Goal: Task Accomplishment & Management: Manage account settings

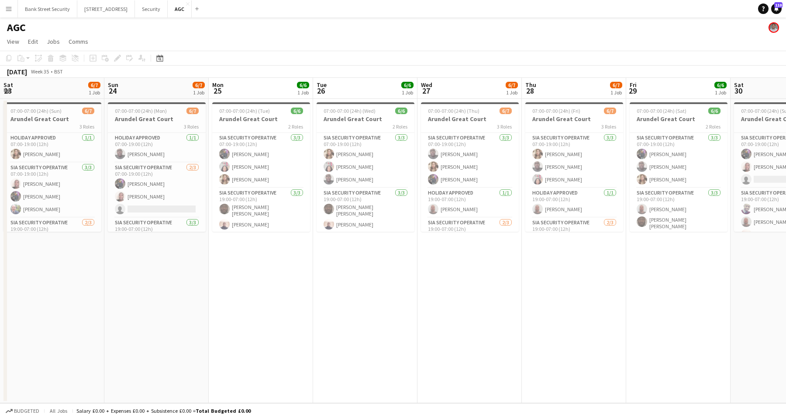
scroll to position [0, 249]
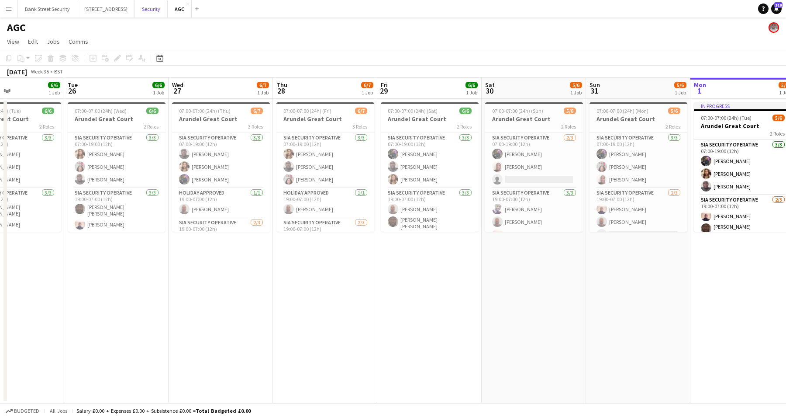
click at [166, 8] on button "Security Close" at bounding box center [151, 8] width 33 height 17
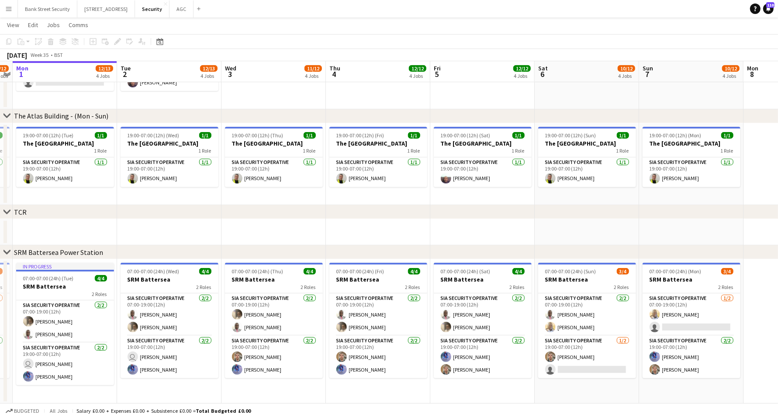
scroll to position [0, 310]
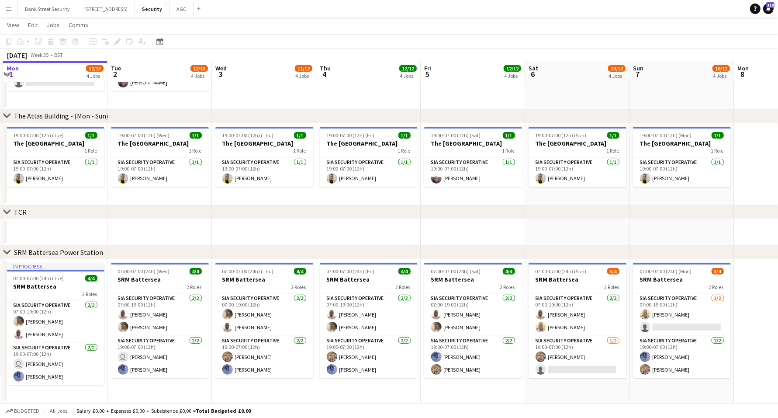
drag, startPoint x: 511, startPoint y: 388, endPoint x: 421, endPoint y: 388, distance: 90.0
click at [421, 388] on app-calendar-viewport "Fri 29 11/12 4 Jobs Sat 30 10/12 4 Jobs Sun 31 9/12 4 Jobs Mon 1 12/13 4 Jobs T…" at bounding box center [389, 88] width 778 height 629
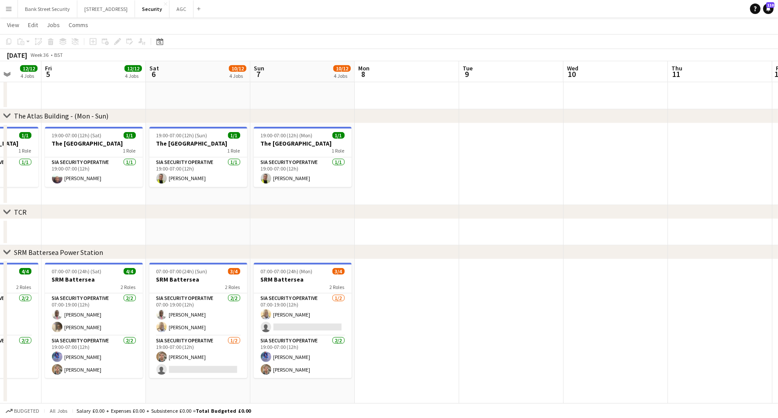
scroll to position [0, 389]
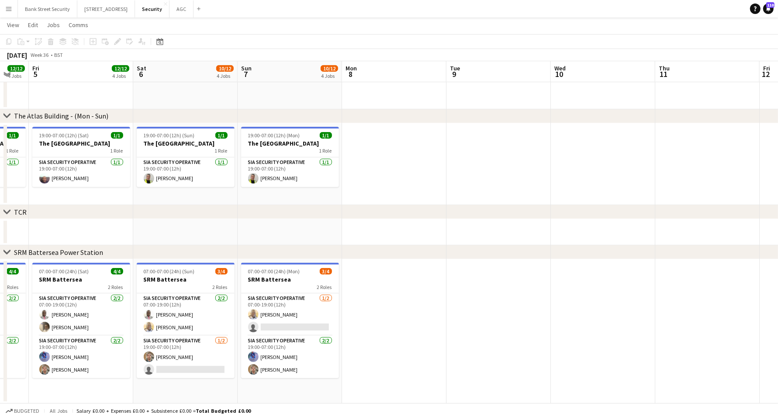
drag, startPoint x: 758, startPoint y: 328, endPoint x: 366, endPoint y: 325, distance: 391.8
click at [366, 325] on app-calendar-viewport "Mon 1 12/13 4 Jobs Tue 2 12/13 4 Jobs Wed 3 11/12 4 Jobs Thu 4 12/12 4 Jobs Fri…" at bounding box center [389, 88] width 778 height 629
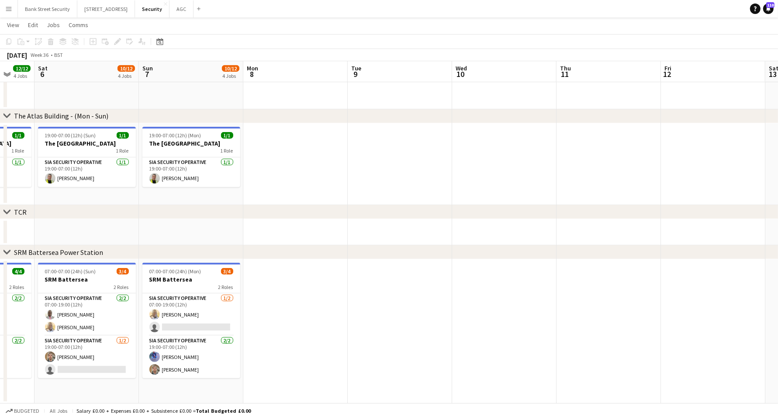
scroll to position [0, 280]
drag, startPoint x: 581, startPoint y: 328, endPoint x: 484, endPoint y: 339, distance: 98.5
click at [484, 339] on app-calendar-viewport "Wed 3 11/12 4 Jobs Thu 4 12/12 4 Jobs Fri 5 12/12 4 Jobs Sat 6 10/12 4 Jobs Sun…" at bounding box center [389, 88] width 778 height 629
click at [388, 320] on app-date-cell at bounding box center [398, 331] width 104 height 144
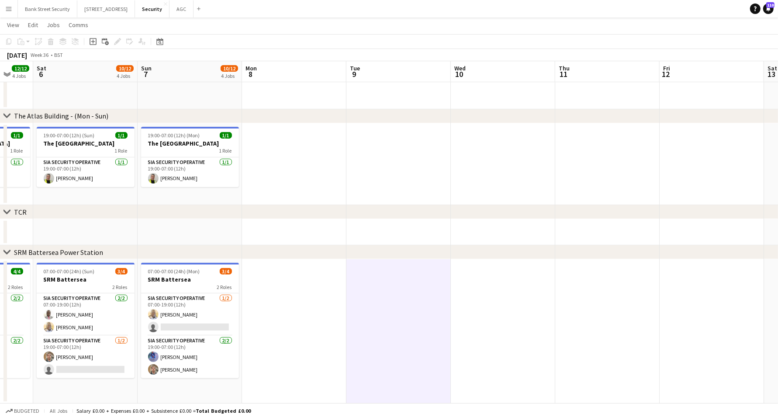
click at [399, 304] on app-date-cell at bounding box center [398, 331] width 104 height 144
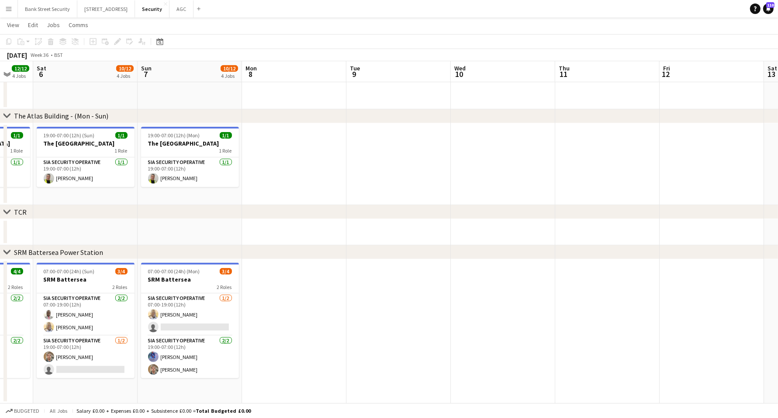
click at [399, 304] on app-date-cell at bounding box center [398, 331] width 104 height 144
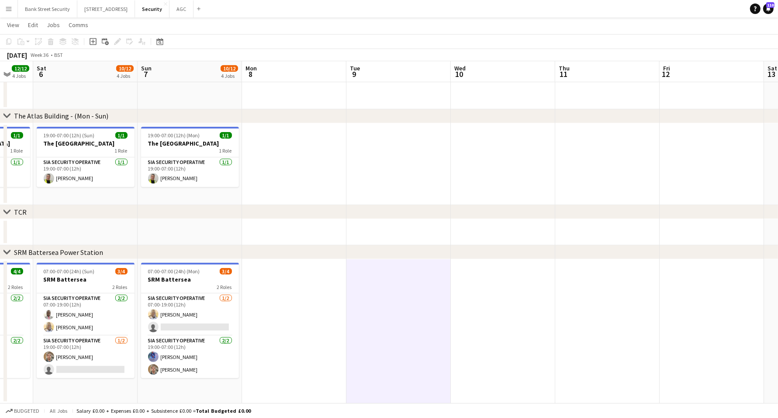
click at [403, 316] on app-date-cell at bounding box center [398, 331] width 104 height 144
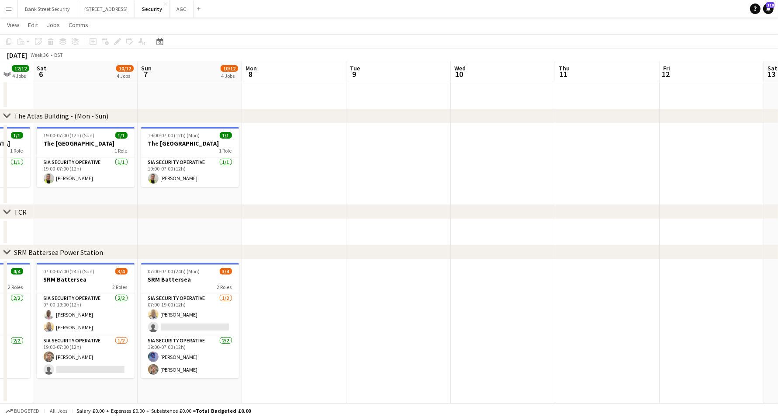
click at [491, 308] on app-date-cell at bounding box center [503, 331] width 104 height 144
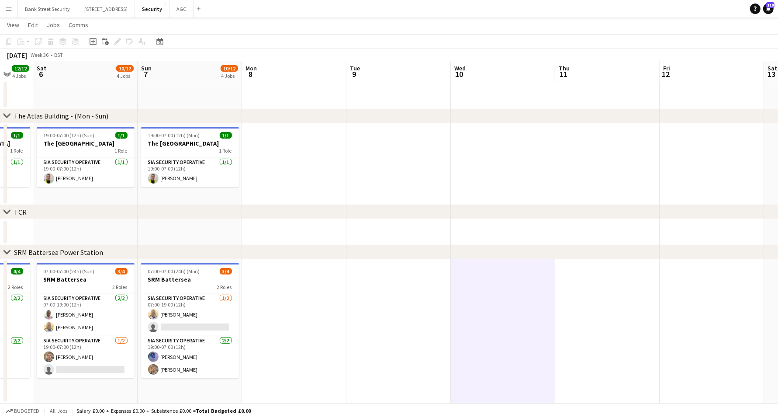
click at [584, 319] on app-date-cell at bounding box center [607, 331] width 104 height 144
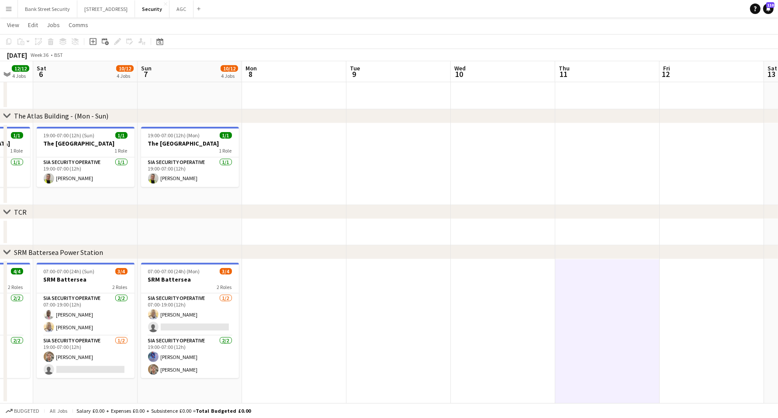
click at [503, 318] on app-date-cell at bounding box center [503, 331] width 104 height 144
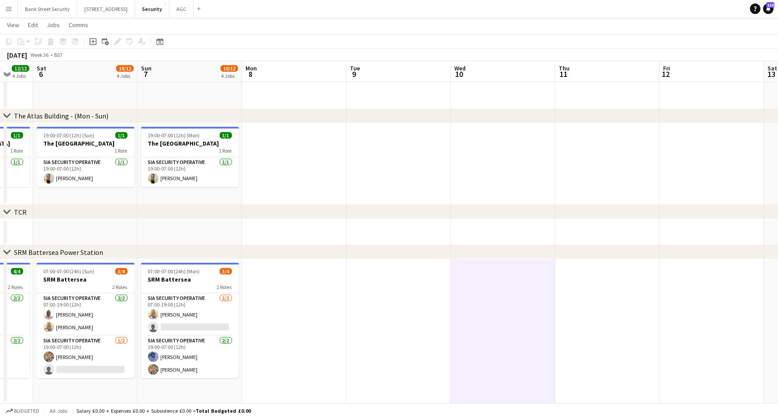
click at [504, 319] on app-date-cell at bounding box center [503, 331] width 104 height 144
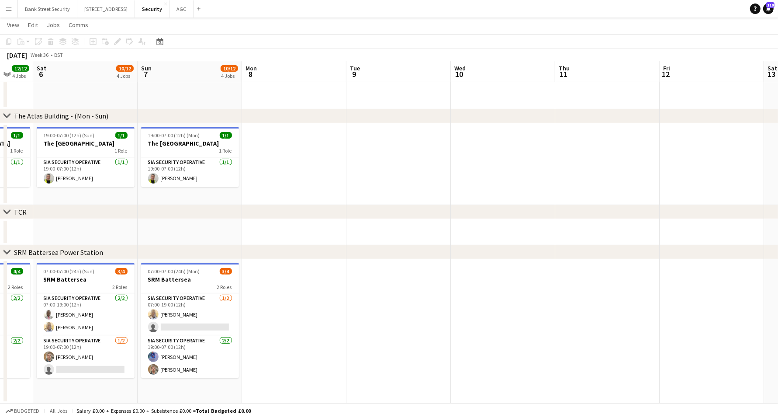
click at [640, 318] on app-date-cell at bounding box center [607, 331] width 104 height 144
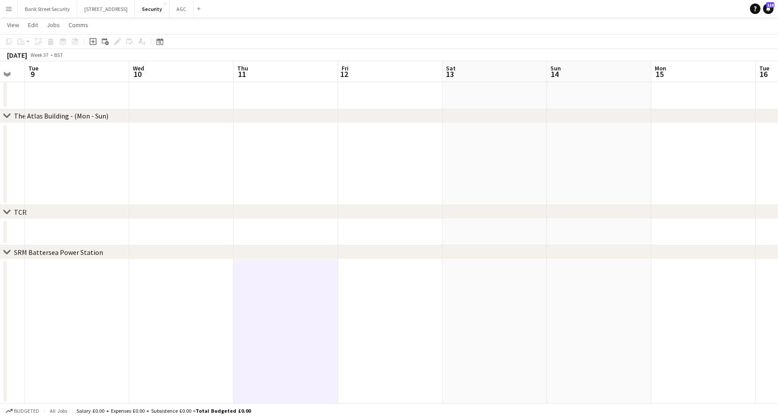
drag, startPoint x: 677, startPoint y: 311, endPoint x: 518, endPoint y: 310, distance: 158.6
click at [368, 312] on app-calendar-viewport "Fri 5 12/12 4 Jobs Sat 6 10/12 4 Jobs Sun 7 10/12 4 Jobs Mon 8 Tue 9 Wed 10 Thu…" at bounding box center [389, 88] width 778 height 629
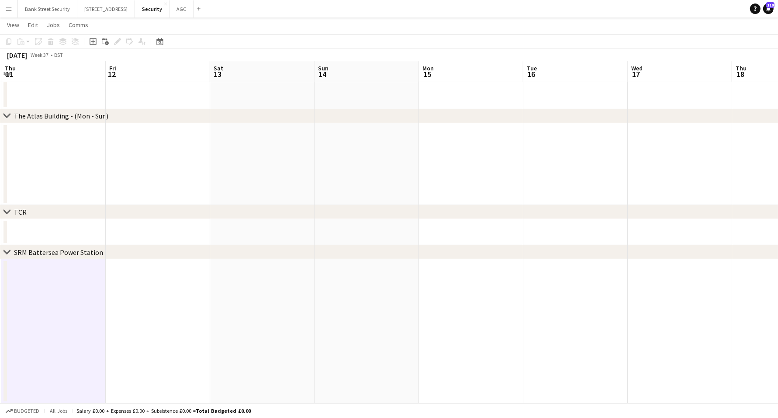
drag, startPoint x: 608, startPoint y: 305, endPoint x: 356, endPoint y: 306, distance: 252.0
click at [356, 306] on app-calendar-viewport "Mon 8 Tue 9 Wed 10 Thu 11 Fri 12 Sat 13 Sun 14 Mon 15 Tue 16 Wed 17 Thu 18 Fri …" at bounding box center [389, 88] width 778 height 629
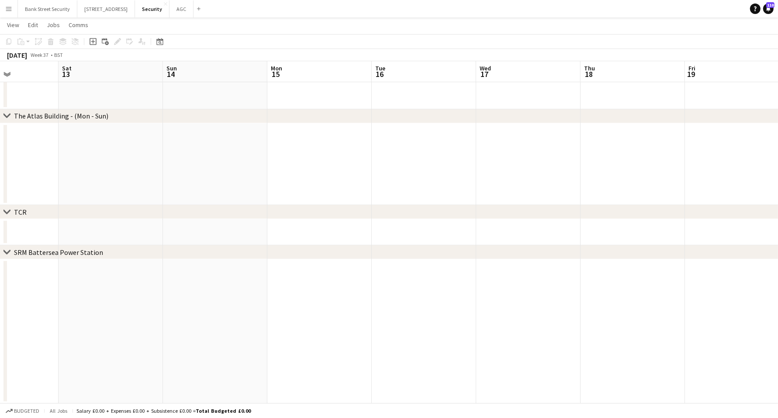
scroll to position [0, 274]
drag, startPoint x: 693, startPoint y: 305, endPoint x: 544, endPoint y: 308, distance: 148.6
click at [544, 308] on app-calendar-viewport "Wed 10 Thu 11 Fri 12 Sat 13 Sun 14 Mon 15 Tue 16 Wed 17 Thu 18 Fri 19 Sat 20 Su…" at bounding box center [389, 88] width 778 height 629
drag, startPoint x: 358, startPoint y: 302, endPoint x: 352, endPoint y: 302, distance: 6.1
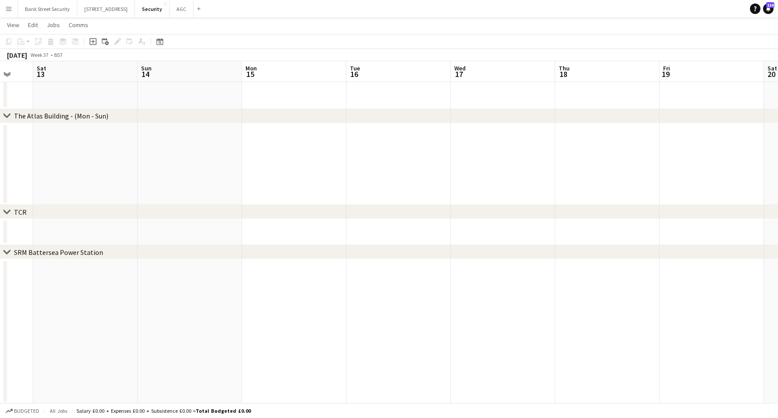
click at [352, 302] on app-calendar-viewport "Wed 10 Thu 11 Fri 12 Sat 13 Sun 14 Mon 15 Tue 16 Wed 17 Thu 18 Fri 19 Sat 20 Su…" at bounding box center [389, 88] width 778 height 629
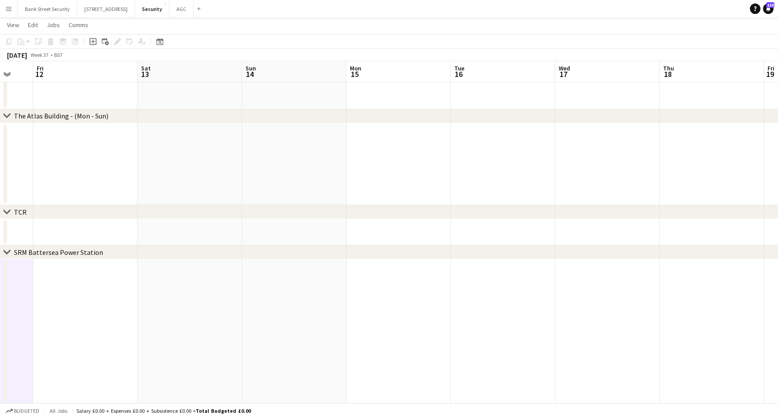
drag, startPoint x: 269, startPoint y: 188, endPoint x: 598, endPoint y: 212, distance: 329.4
click at [598, 212] on div "chevron-right Principal Tower - ([GEOGRAPHIC_DATA]) chevron-right The [GEOGRAPH…" at bounding box center [389, 88] width 778 height 629
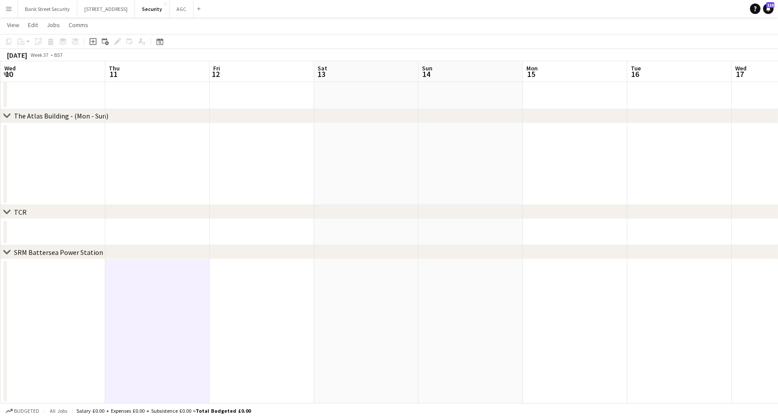
scroll to position [0, 228]
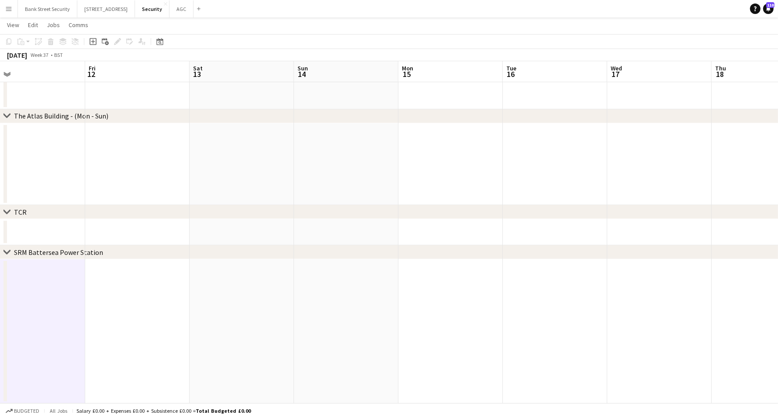
drag, startPoint x: 389, startPoint y: 197, endPoint x: 723, endPoint y: 170, distance: 335.3
click at [723, 170] on app-calendar-viewport "Tue 9 Wed 10 Thu 11 Fri 12 Sat 13 Sun 14 Mon 15 Tue 16 Wed 17 Thu 18 Fri 19 Sat…" at bounding box center [389, 88] width 778 height 629
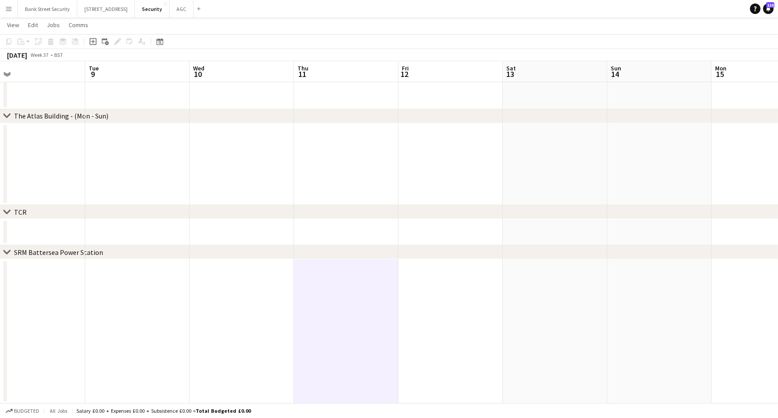
drag, startPoint x: 702, startPoint y: 188, endPoint x: 723, endPoint y: 194, distance: 21.4
click at [775, 177] on div "chevron-right Principal Tower - ([GEOGRAPHIC_DATA]) chevron-right The [GEOGRAPH…" at bounding box center [389, 88] width 778 height 629
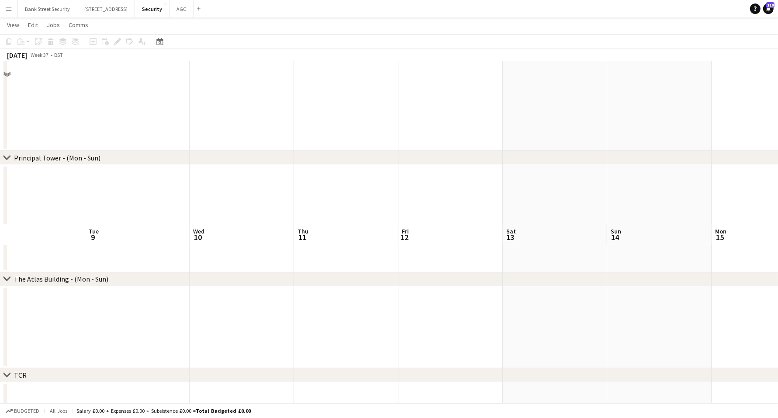
scroll to position [0, 0]
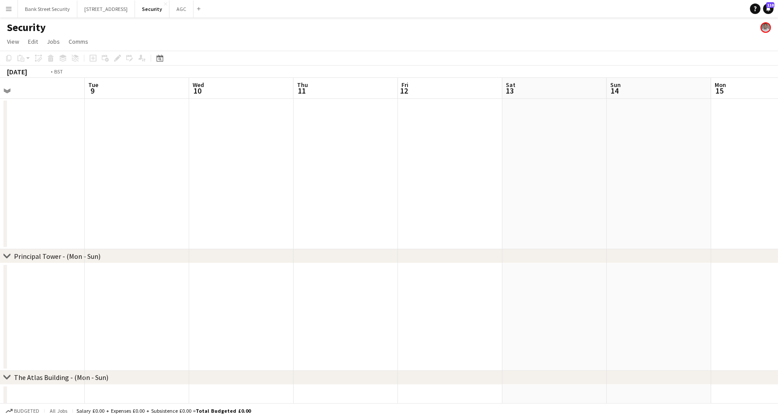
drag, startPoint x: 283, startPoint y: 263, endPoint x: 603, endPoint y: 146, distance: 340.9
click at [756, 152] on app-calendar-viewport "Sat 6 10/12 4 Jobs Sun 7 10/12 4 Jobs Mon 8 Tue 9 Wed 10 Thu 11 Fri 12 Sat 13 S…" at bounding box center [389, 371] width 778 height 587
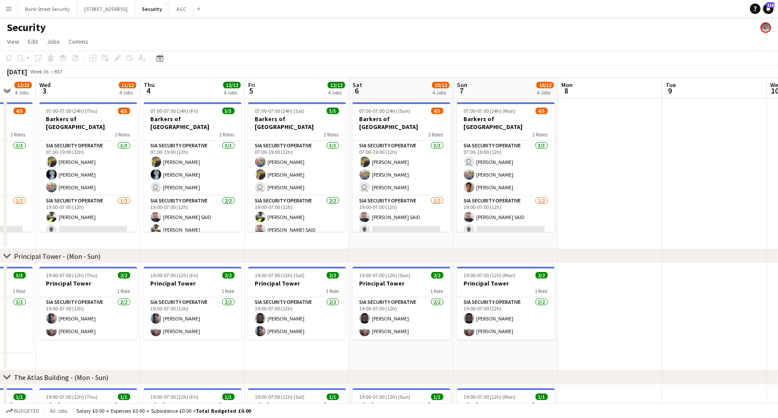
drag, startPoint x: 406, startPoint y: 111, endPoint x: 443, endPoint y: 136, distance: 44.1
click at [512, 105] on app-calendar-viewport "Sun 31 9/12 4 Jobs Mon 1 12/13 4 Jobs Tue 2 12/13 4 Jobs Wed 3 11/12 4 Jobs Thu…" at bounding box center [389, 371] width 778 height 587
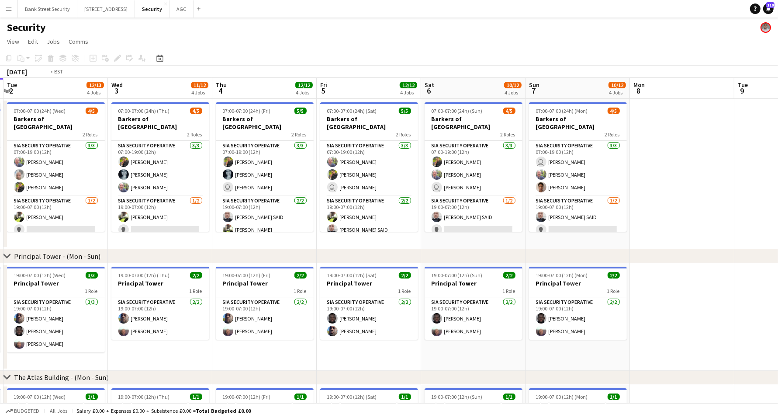
drag, startPoint x: 121, startPoint y: 241, endPoint x: 351, endPoint y: 207, distance: 231.7
click at [399, 194] on app-calendar-viewport "Sun 31 9/12 4 Jobs Mon 1 12/13 4 Jobs Tue 2 12/13 4 Jobs Wed 3 11/12 4 Jobs Thu…" at bounding box center [389, 371] width 778 height 587
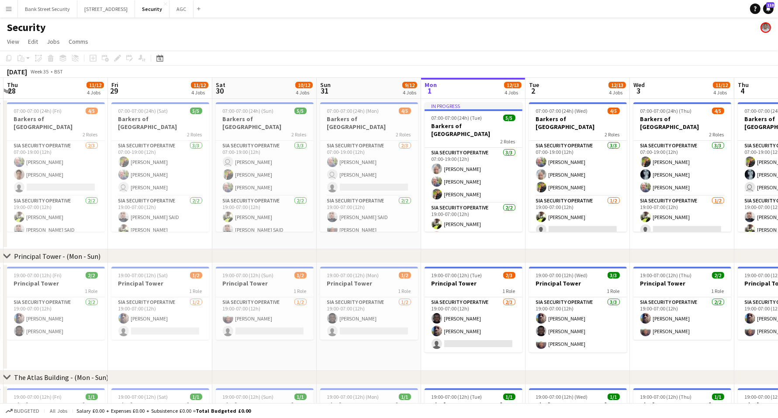
drag, startPoint x: 370, startPoint y: 195, endPoint x: 366, endPoint y: 206, distance: 11.8
click at [370, 195] on app-calendar-viewport "Tue 26 Wed 27 11/12 4 Jobs Thu 28 11/12 4 Jobs Fri 29 11/12 4 Jobs Sat 30 10/12…" at bounding box center [389, 371] width 778 height 587
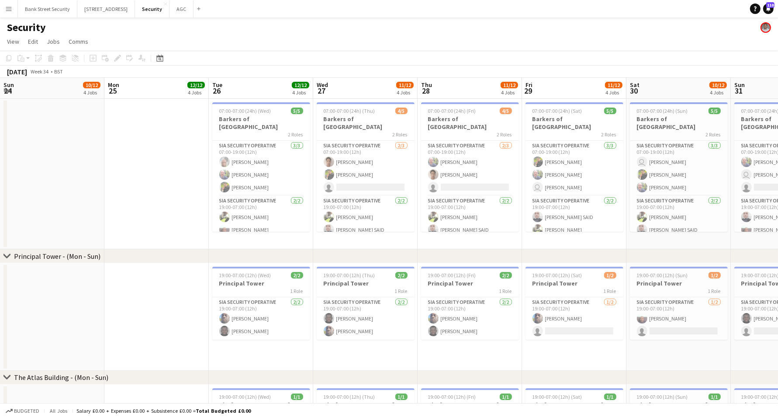
drag, startPoint x: 249, startPoint y: 188, endPoint x: 387, endPoint y: 207, distance: 139.4
click at [778, 197] on html "Menu Boards Boards Boards All jobs Status Workforce Workforce My Workforce Recr…" at bounding box center [389, 339] width 778 height 679
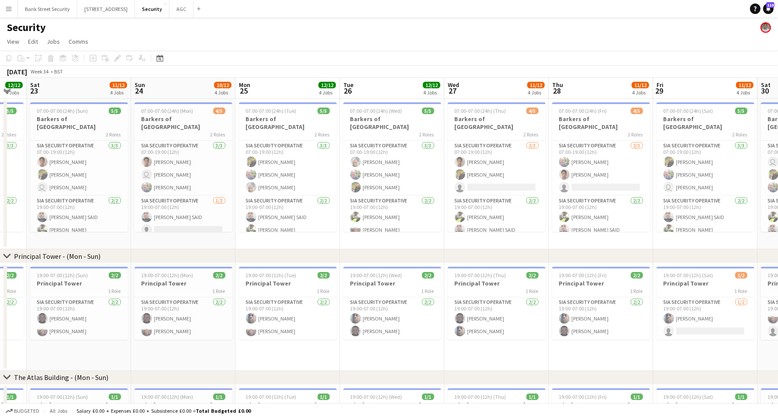
drag, startPoint x: 505, startPoint y: 182, endPoint x: 523, endPoint y: 180, distance: 18.9
click at [523, 180] on app-calendar-viewport "Wed 20 12/12 4 Jobs Thu 21 12/12 4 Jobs Fri 22 12/12 4 Jobs Sat 23 11/12 4 Jobs…" at bounding box center [389, 371] width 778 height 587
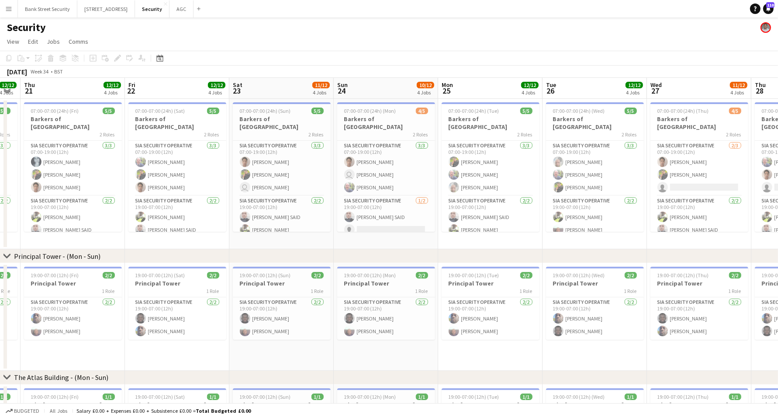
drag, startPoint x: 560, startPoint y: 185, endPoint x: 621, endPoint y: 182, distance: 60.8
click at [621, 182] on app-calendar-viewport "Mon 18 Tue 19 Wed 20 12/12 4 Jobs Thu 21 12/12 4 Jobs Fri 22 12/12 4 Jobs Sat 2…" at bounding box center [389, 371] width 778 height 587
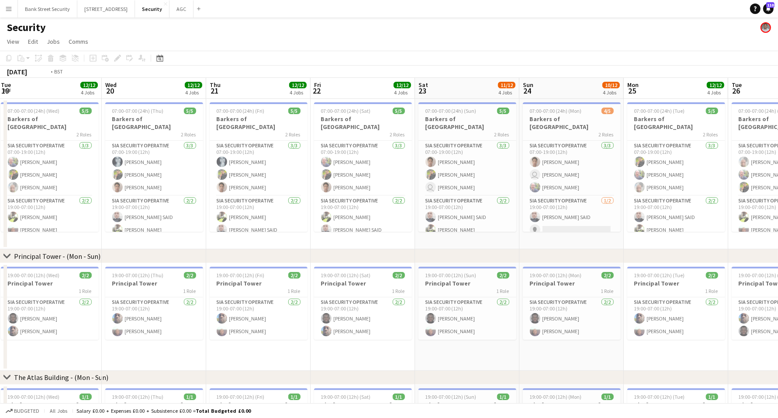
scroll to position [0, 189]
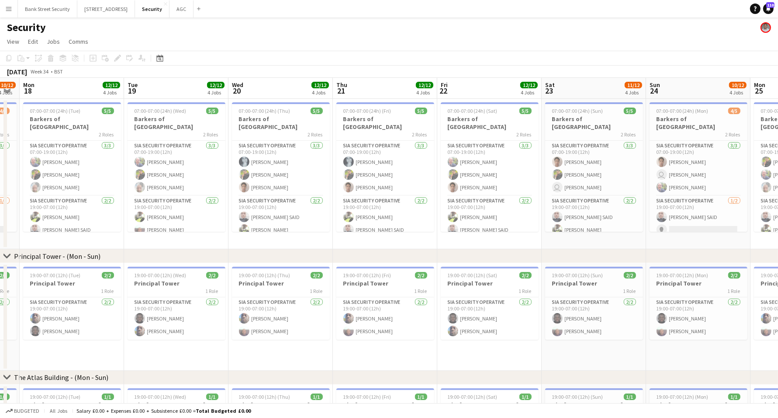
drag, startPoint x: 423, startPoint y: 196, endPoint x: 852, endPoint y: 182, distance: 429.6
click at [778, 182] on html "Menu Boards Boards Boards All jobs Status Workforce Workforce My Workforce Recr…" at bounding box center [389, 339] width 778 height 679
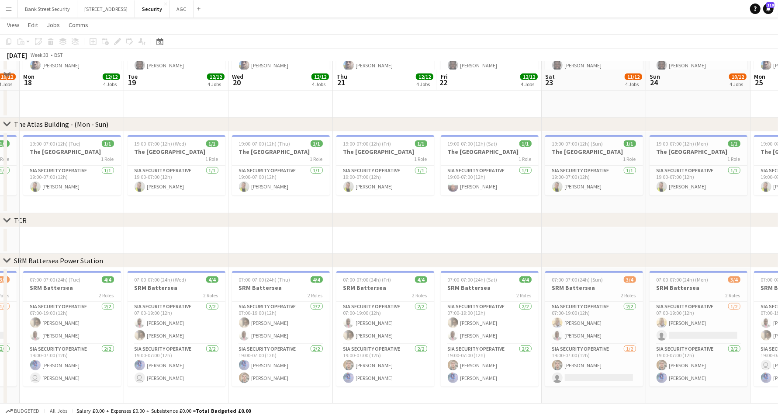
scroll to position [260, 0]
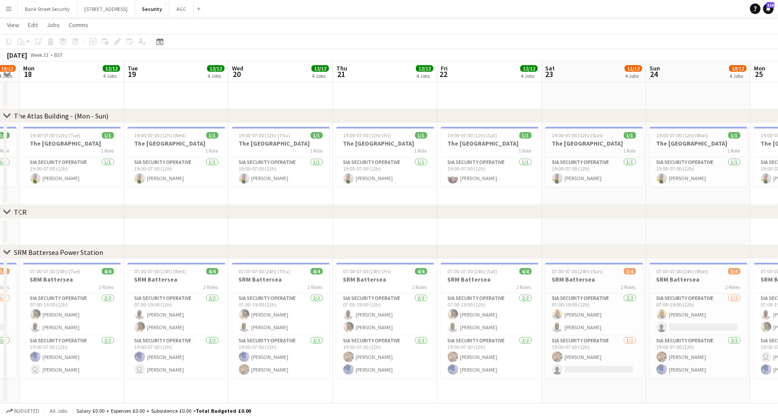
click at [174, 357] on app-card-role "SIA Security Operative [DATE] 19:00-07:00 (12h) [PERSON_NAME] user [PERSON_NAME]" at bounding box center [177, 356] width 98 height 42
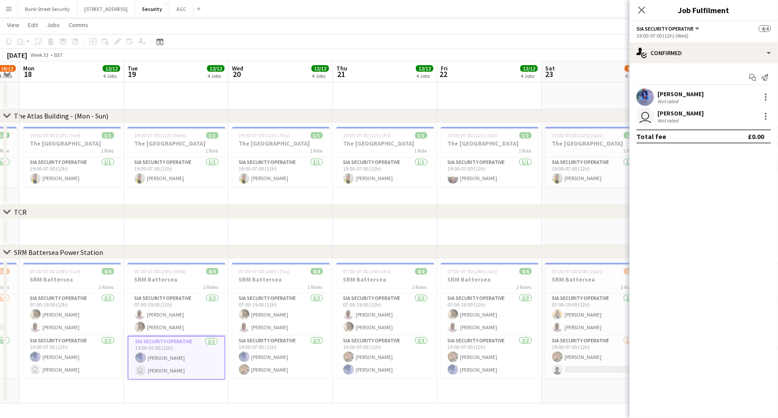
click at [638, 8] on icon "Close pop-in" at bounding box center [641, 10] width 7 height 7
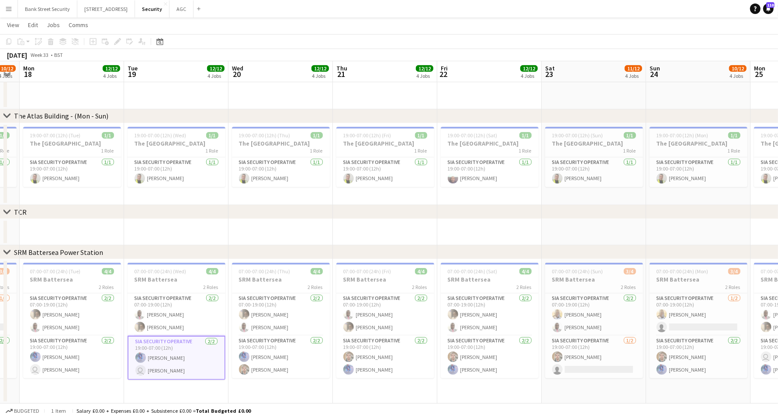
click at [163, 371] on app-card-role "SIA Security Operative [DATE] 19:00-07:00 (12h) [PERSON_NAME] user [PERSON_NAME]" at bounding box center [177, 357] width 98 height 44
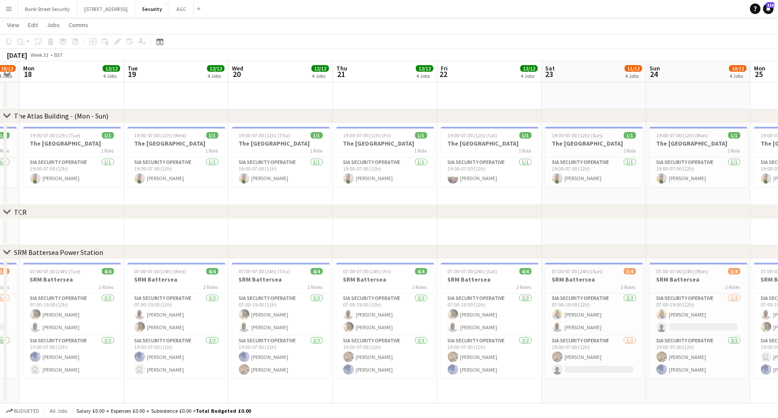
click at [163, 370] on app-card-role "SIA Security Operative [DATE] 19:00-07:00 (12h) [PERSON_NAME] user [PERSON_NAME]" at bounding box center [177, 356] width 98 height 42
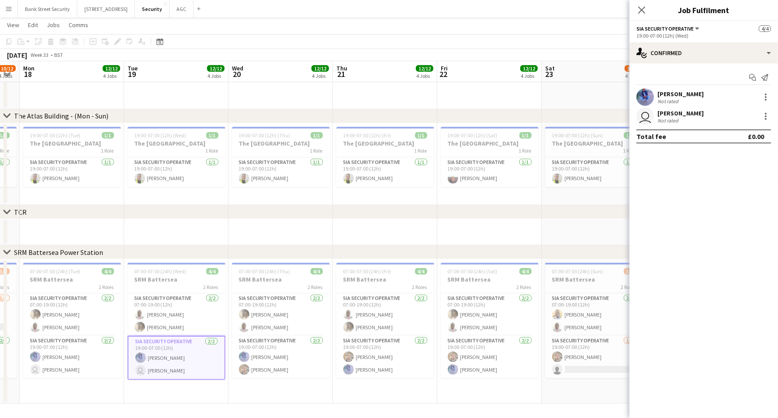
click at [768, 114] on div at bounding box center [766, 116] width 10 height 10
click at [724, 213] on span "Remove" at bounding box center [723, 215] width 26 height 7
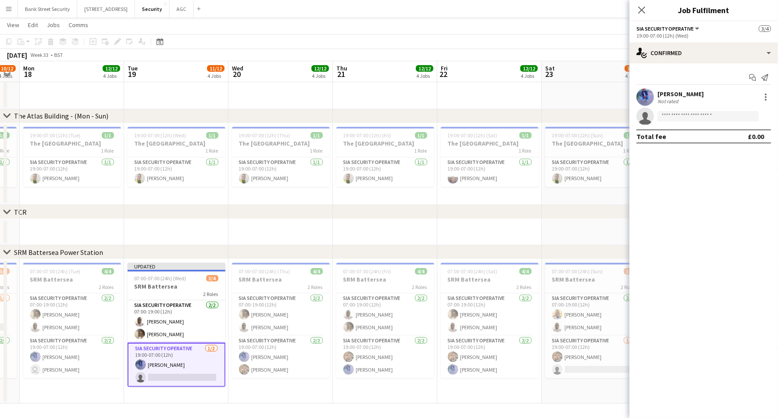
click at [638, 7] on icon "Close pop-in" at bounding box center [641, 10] width 7 height 7
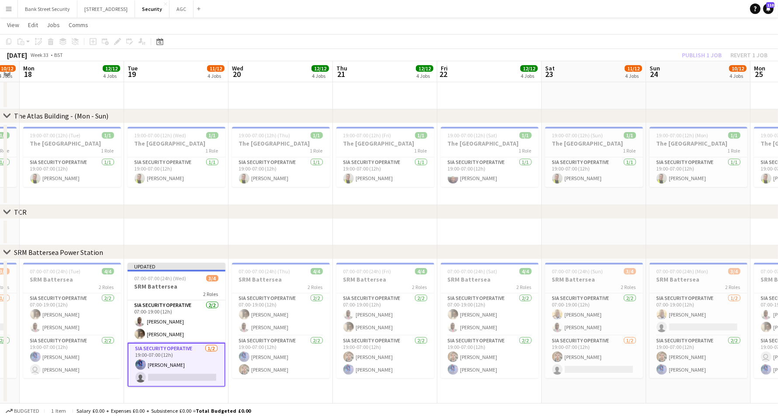
click at [698, 57] on div "Publish 1 job Revert 1 job" at bounding box center [724, 54] width 107 height 11
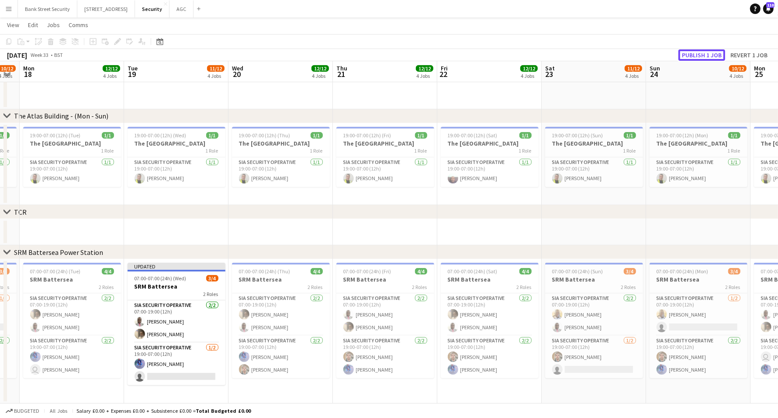
click at [698, 57] on button "Publish 1 job" at bounding box center [701, 54] width 47 height 11
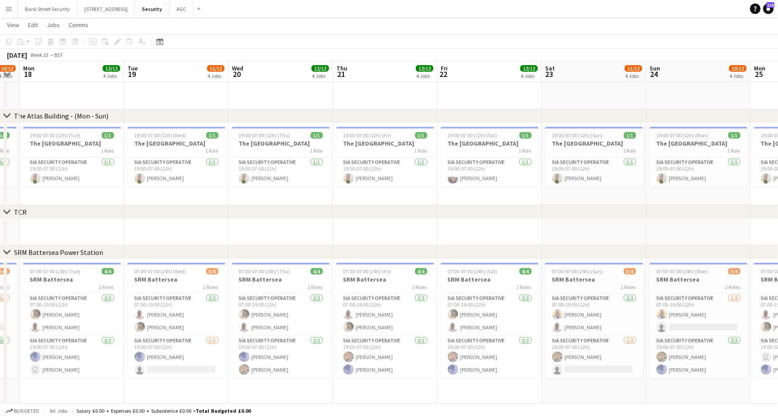
click at [252, 370] on app-card-role "SIA Security Operative [DATE] 19:00-07:00 (12h) Yahye [PERSON_NAME] [PERSON_NAM…" at bounding box center [281, 356] width 98 height 42
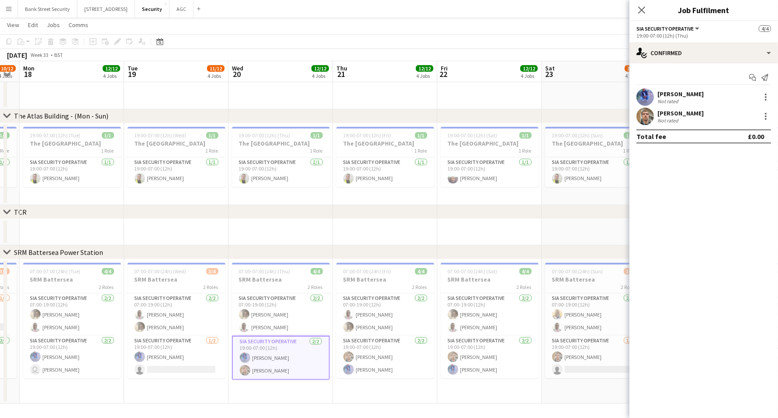
click at [367, 360] on app-card-role "SIA Security Operative [DATE] 19:00-07:00 (12h) [PERSON_NAME] Yahye [PERSON_NAM…" at bounding box center [385, 356] width 98 height 42
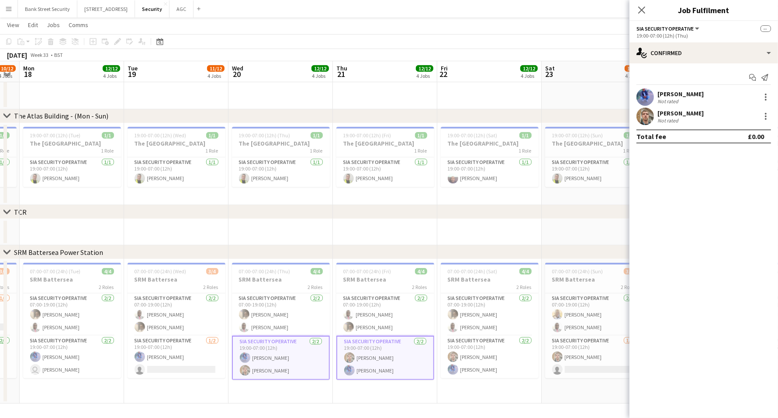
click at [472, 352] on app-card-role "SIA Security Operative [DATE] 19:00-07:00 (12h) [PERSON_NAME] Yahye [PERSON_NAM…" at bounding box center [490, 356] width 98 height 42
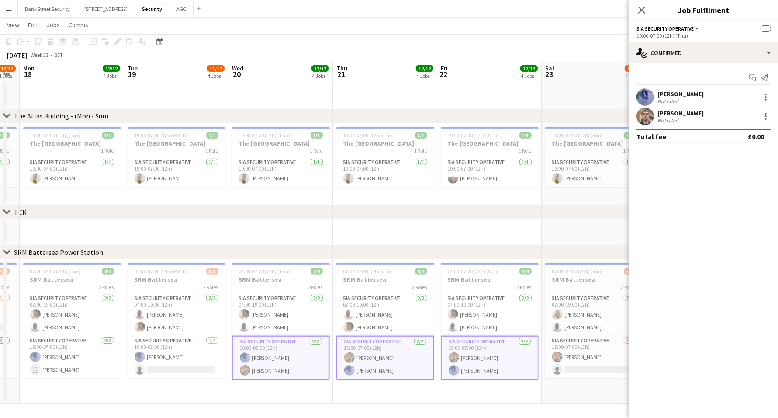
click at [567, 355] on app-card-role "SIA Security Operative [DATE] 19:00-07:00 (12h) [PERSON_NAME] single-neutral-ac…" at bounding box center [594, 356] width 98 height 42
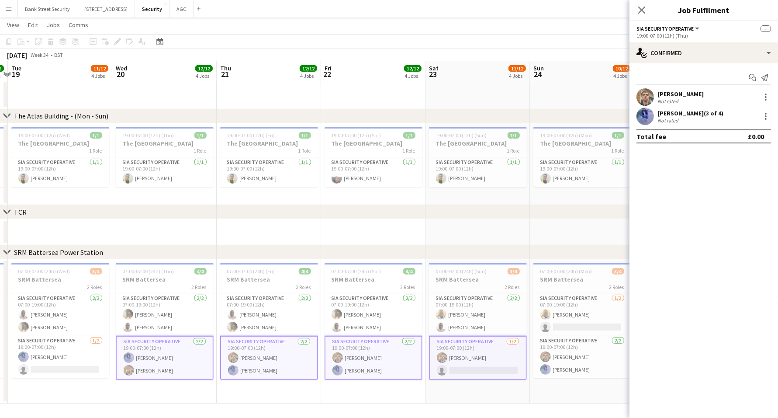
drag, startPoint x: 579, startPoint y: 394, endPoint x: 453, endPoint y: 383, distance: 126.4
click at [453, 383] on app-calendar-viewport "Sat 16 10/12 4 Jobs Sun 17 10/12 4 Jobs Mon 18 12/12 4 Jobs Tue 19 11/12 4 Jobs…" at bounding box center [389, 88] width 778 height 629
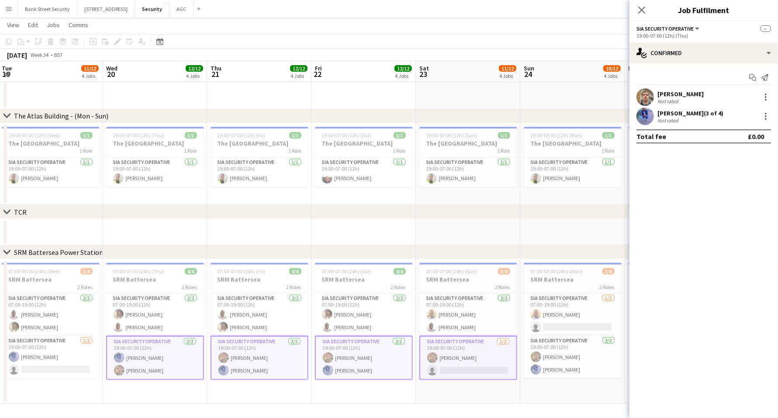
drag, startPoint x: 558, startPoint y: 367, endPoint x: 560, endPoint y: 374, distance: 7.3
click at [558, 367] on app-card-role "SIA Security Operative [DATE] 19:00-07:00 (12h) [PERSON_NAME] Yahye [PERSON_NAM…" at bounding box center [573, 356] width 98 height 42
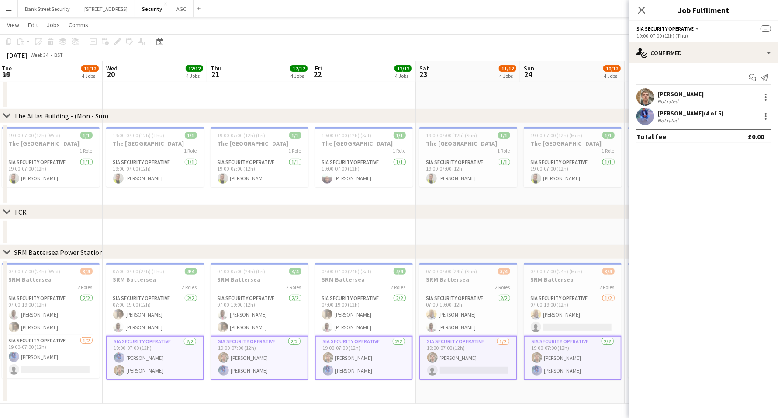
click at [770, 95] on div at bounding box center [766, 97] width 10 height 10
click at [740, 179] on span "Remove" at bounding box center [737, 176] width 54 height 8
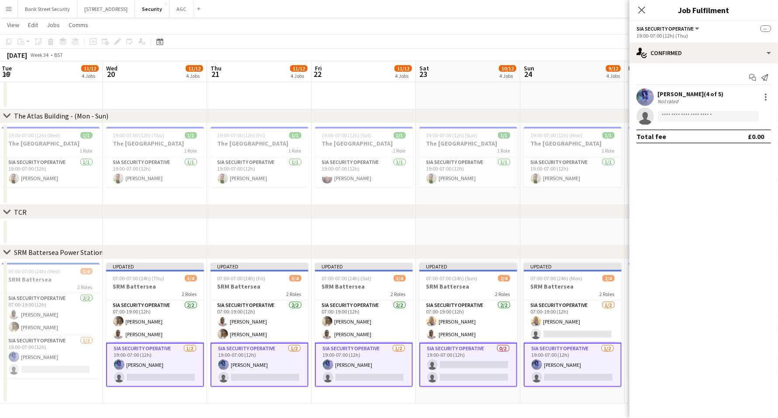
click at [645, 14] on icon at bounding box center [641, 10] width 7 height 7
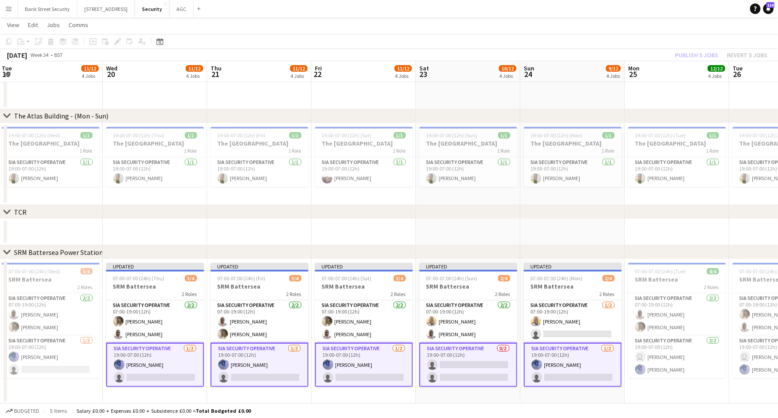
click at [157, 290] on div "2 Roles" at bounding box center [155, 293] width 98 height 7
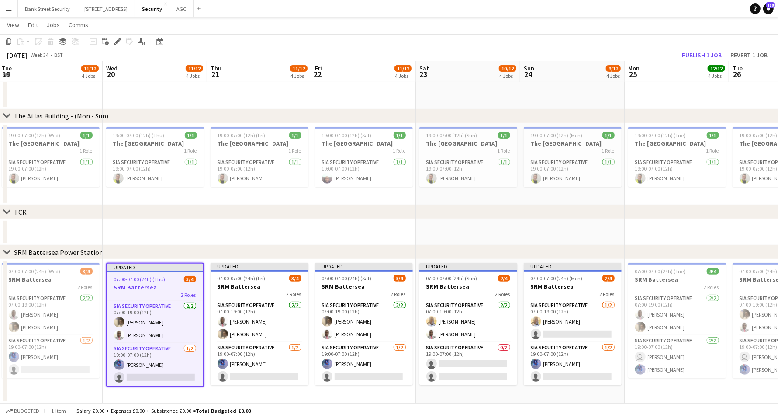
click at [264, 298] on app-job-card "Updated 07:00-07:00 (24h) (Fri) 3/4 SRM Battersea 2 Roles SIA Security Operativ…" at bounding box center [260, 324] width 98 height 122
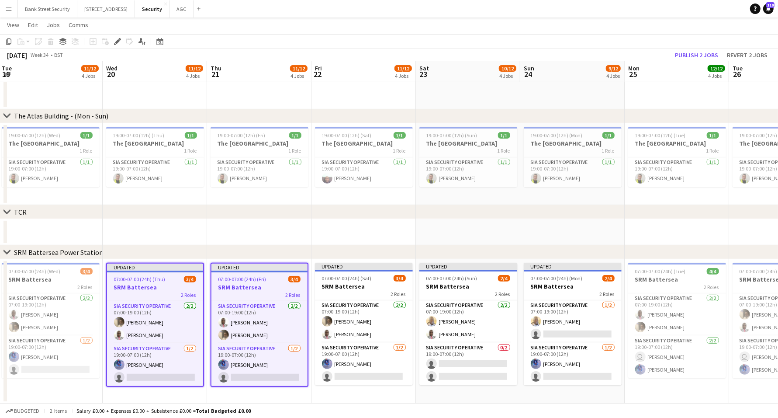
click at [359, 292] on div "2 Roles" at bounding box center [364, 293] width 98 height 7
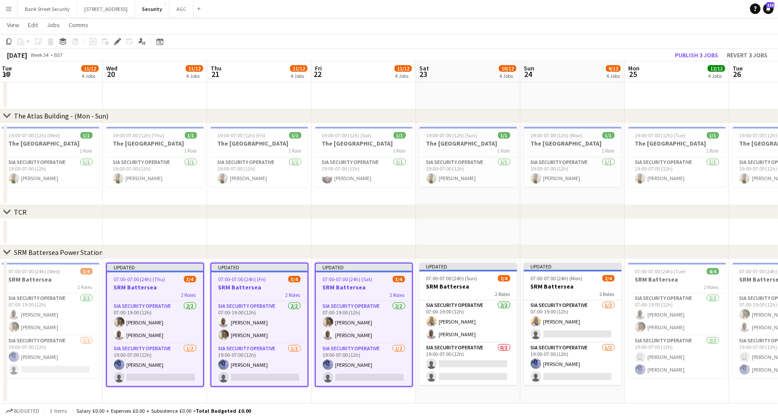
click at [512, 297] on div "2 Roles" at bounding box center [468, 293] width 98 height 7
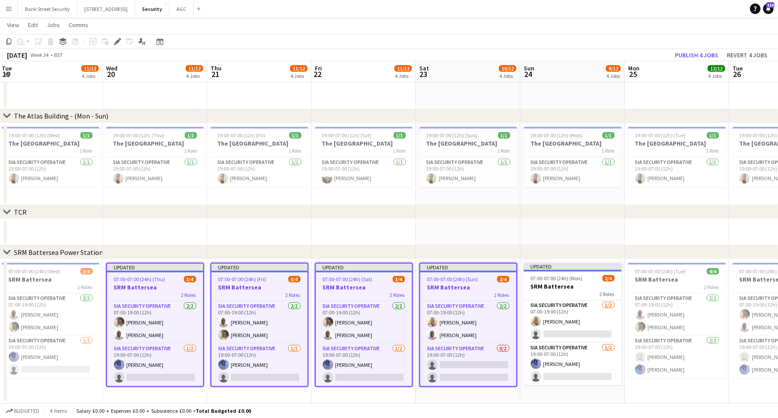
click at [574, 293] on div "2 Roles" at bounding box center [573, 293] width 98 height 7
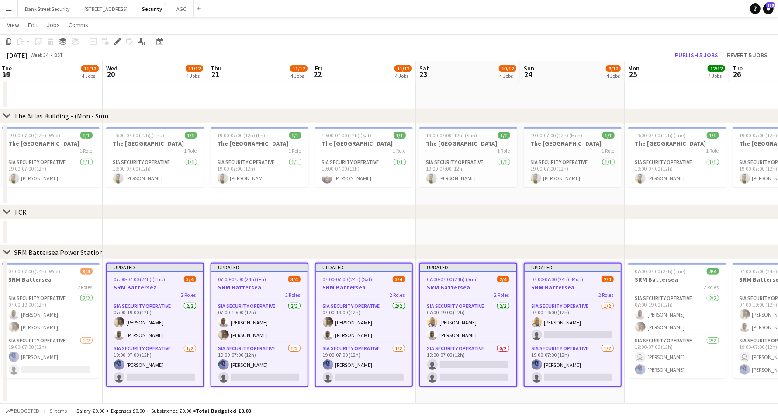
click at [644, 286] on div "2 Roles" at bounding box center [677, 286] width 98 height 7
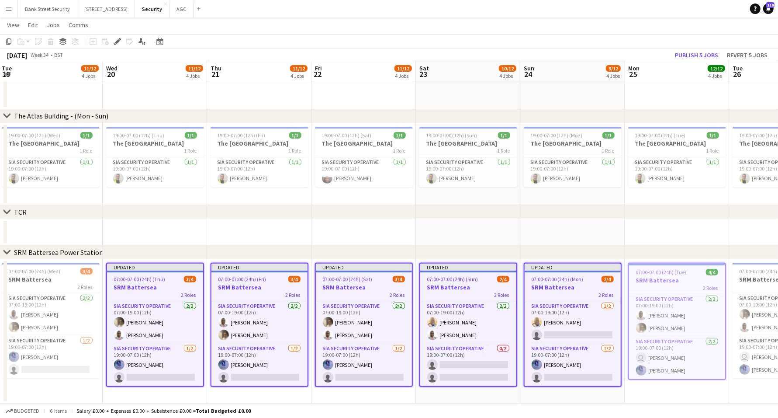
click at [667, 277] on h3 "SRM Battersea" at bounding box center [677, 280] width 96 height 8
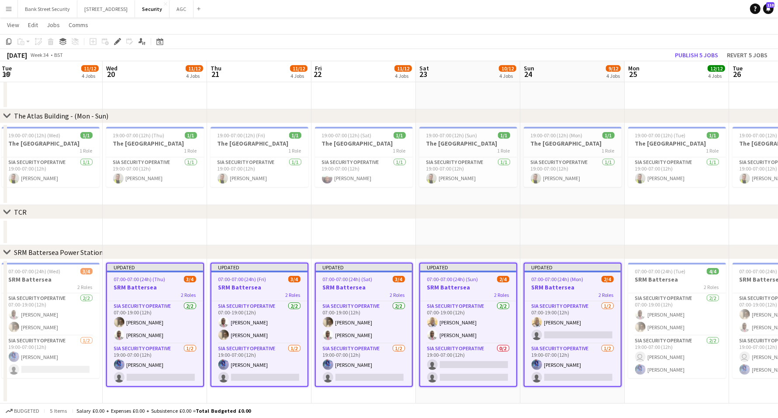
click at [117, 41] on icon at bounding box center [117, 41] width 5 height 5
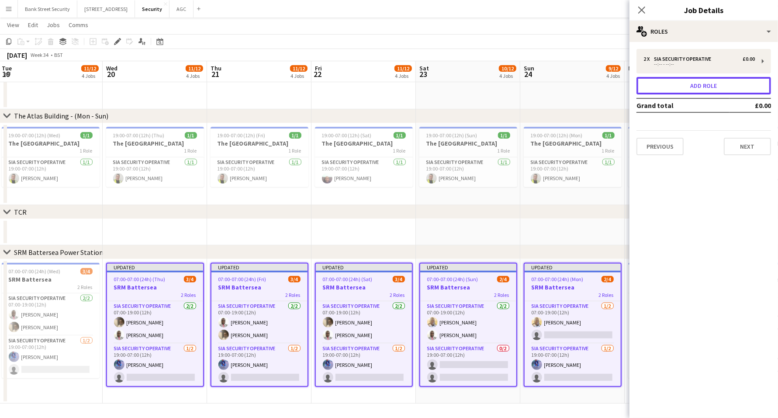
click at [684, 87] on button "Add role" at bounding box center [703, 85] width 135 height 17
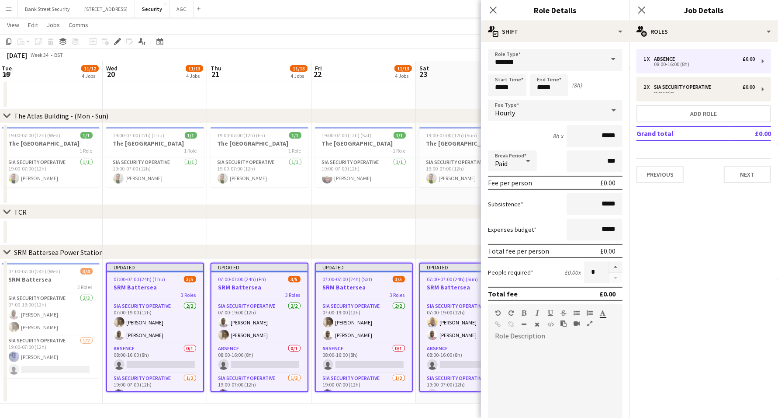
click at [608, 61] on span at bounding box center [613, 59] width 18 height 21
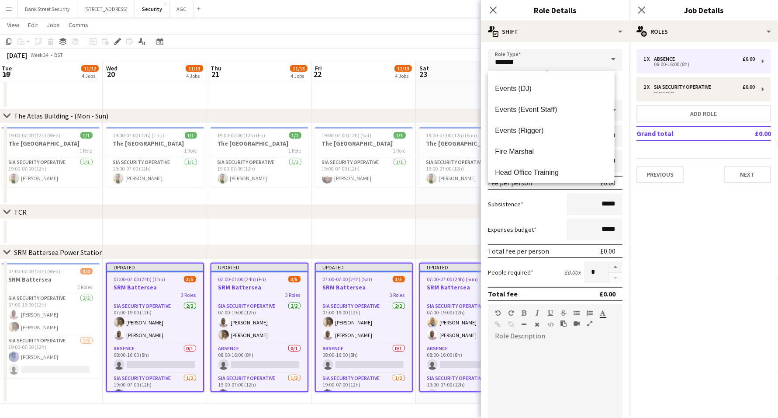
scroll to position [273, 0]
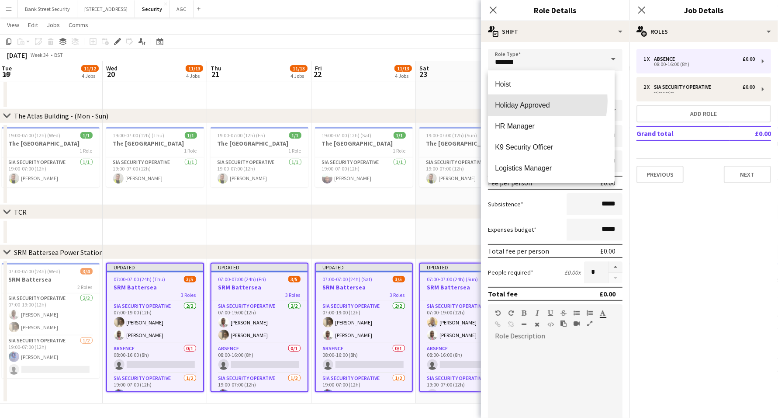
click at [530, 101] on span "Holiday Approved" at bounding box center [551, 105] width 112 height 8
type input "**********"
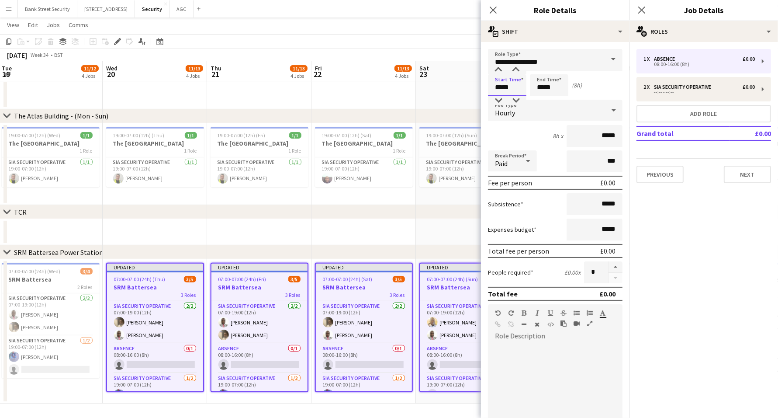
click at [501, 85] on input "*****" at bounding box center [507, 85] width 38 height 22
type input "*****"
click at [543, 89] on input "*****" at bounding box center [549, 85] width 38 height 22
type input "*****"
click at [488, 9] on app-icon "Close pop-in" at bounding box center [493, 10] width 10 height 10
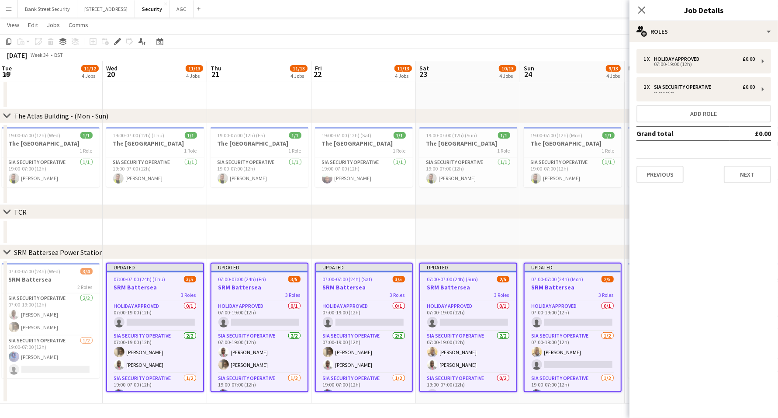
click at [640, 10] on icon "Close pop-in" at bounding box center [641, 10] width 7 height 7
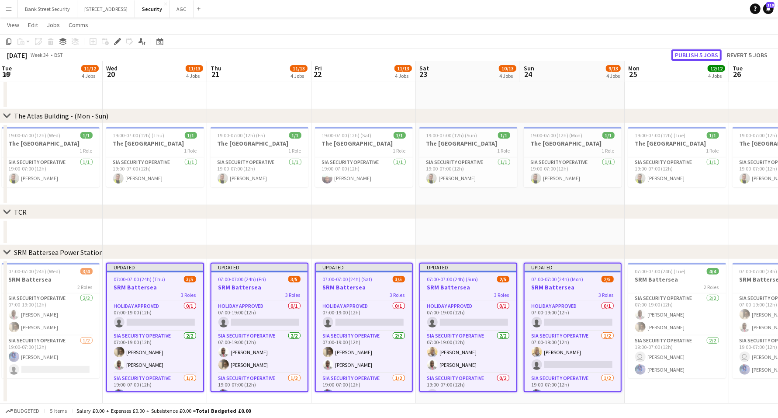
click at [693, 51] on button "Publish 5 jobs" at bounding box center [696, 54] width 50 height 11
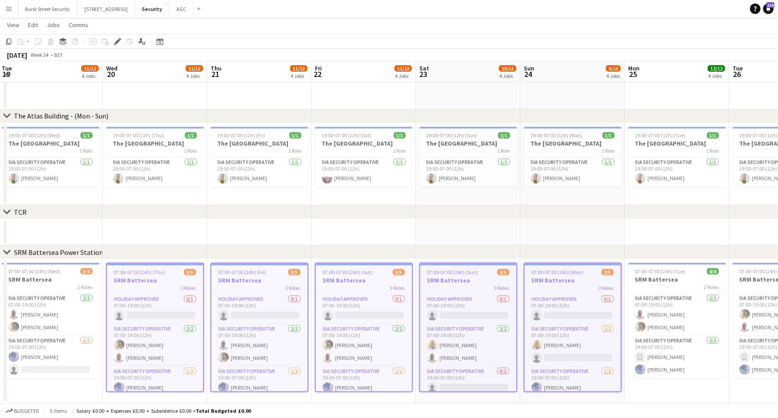
click at [154, 305] on app-card-role "Holiday Approved 0/1 07:00-19:00 (12h) single-neutral-actions" at bounding box center [155, 309] width 96 height 30
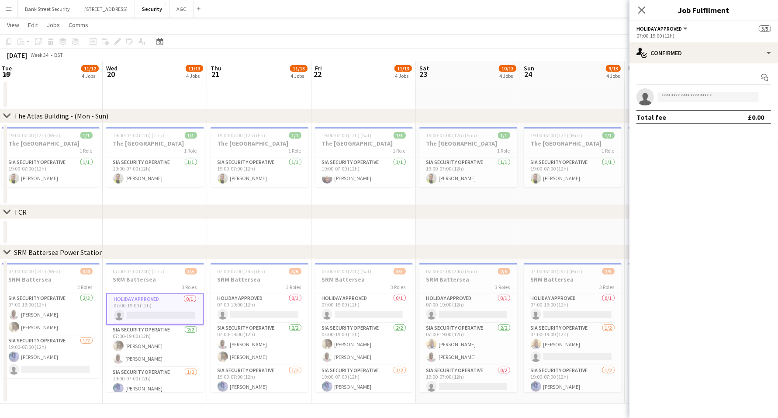
click at [248, 308] on app-card-role "Holiday Approved 0/1 07:00-19:00 (12h) single-neutral-actions" at bounding box center [260, 308] width 98 height 30
click at [363, 310] on app-card-role "Holiday Approved 0/1 07:00-19:00 (12h) single-neutral-actions" at bounding box center [364, 308] width 98 height 30
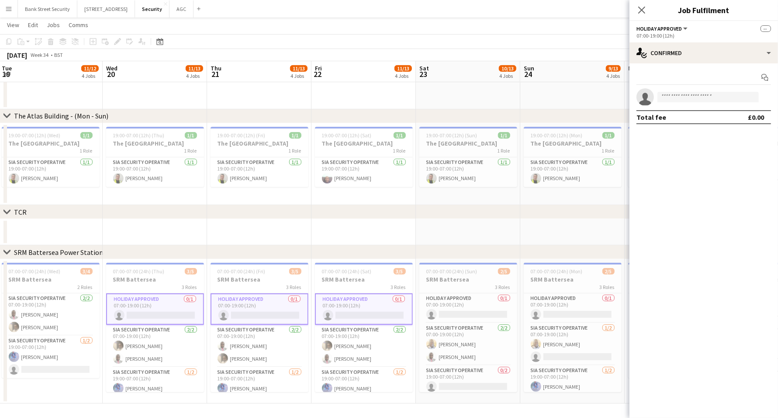
click at [445, 310] on app-card-role "Holiday Approved 0/1 07:00-19:00 (12h) single-neutral-actions" at bounding box center [468, 308] width 98 height 30
click at [564, 309] on app-card-role "Holiday Approved 0/1 07:00-19:00 (12h) single-neutral-actions" at bounding box center [573, 308] width 98 height 30
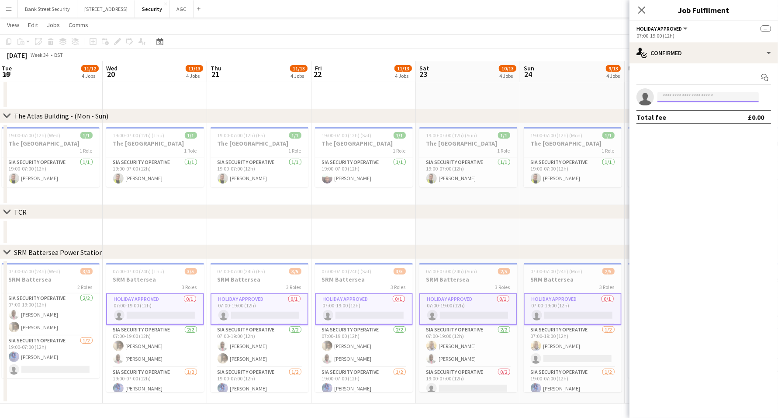
click at [673, 96] on input at bounding box center [707, 97] width 101 height 10
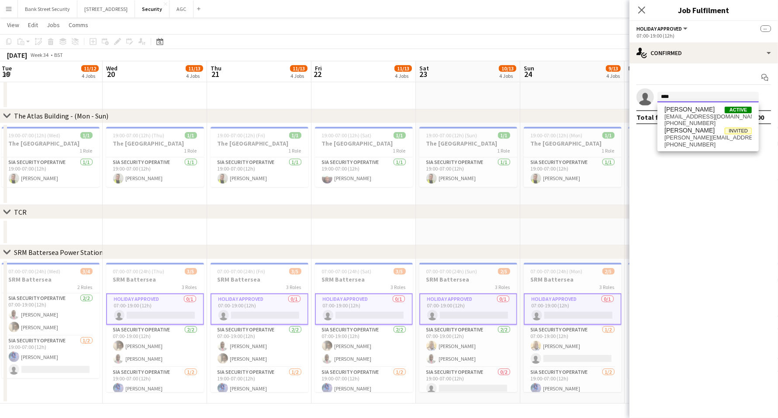
type input "****"
click at [689, 111] on span "[PERSON_NAME]" at bounding box center [689, 109] width 50 height 7
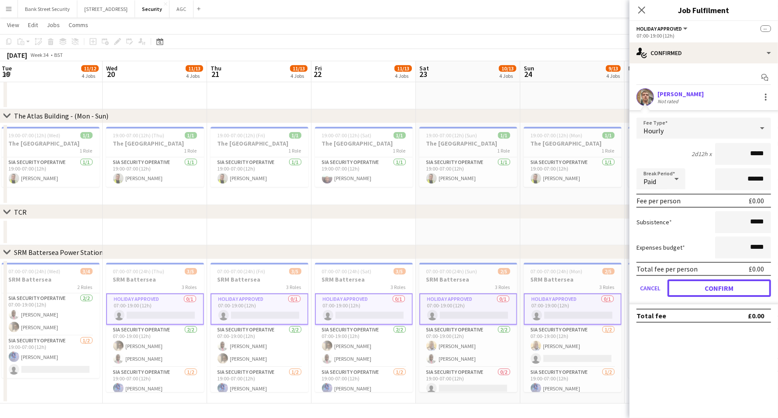
click at [716, 290] on button "Confirm" at bounding box center [719, 287] width 104 height 17
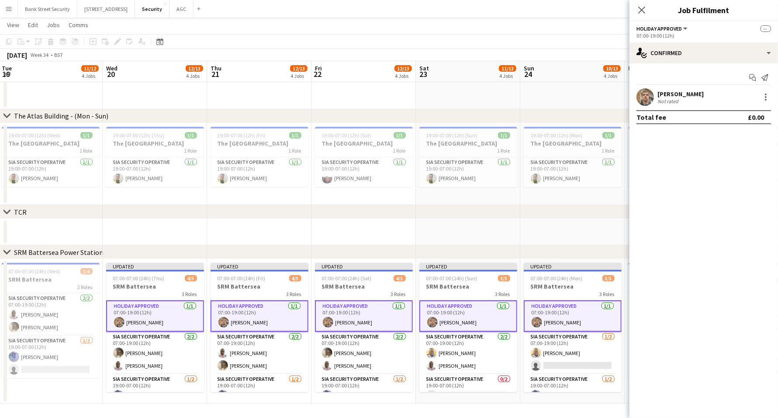
click at [644, 10] on icon "Close pop-in" at bounding box center [641, 10] width 7 height 7
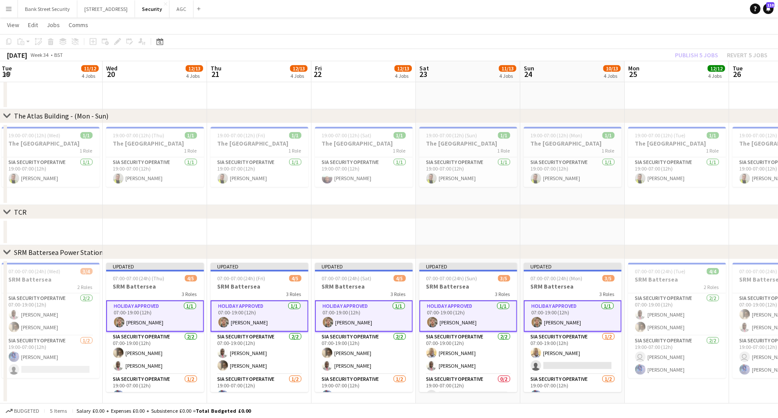
click at [691, 55] on div "Publish 5 jobs Revert 5 jobs" at bounding box center [721, 54] width 114 height 11
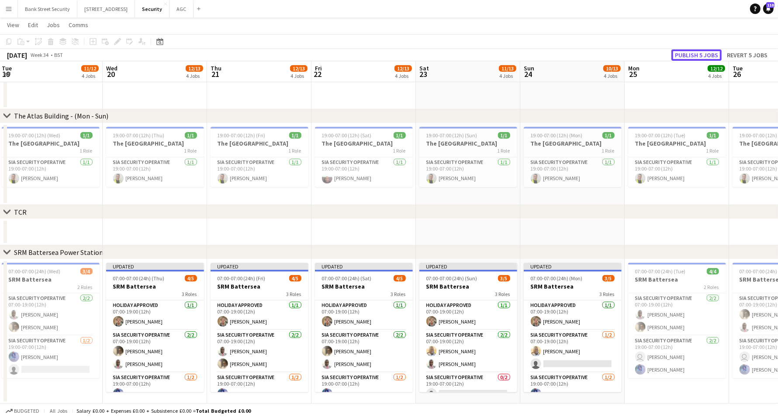
click at [691, 55] on button "Publish 5 jobs" at bounding box center [696, 54] width 50 height 11
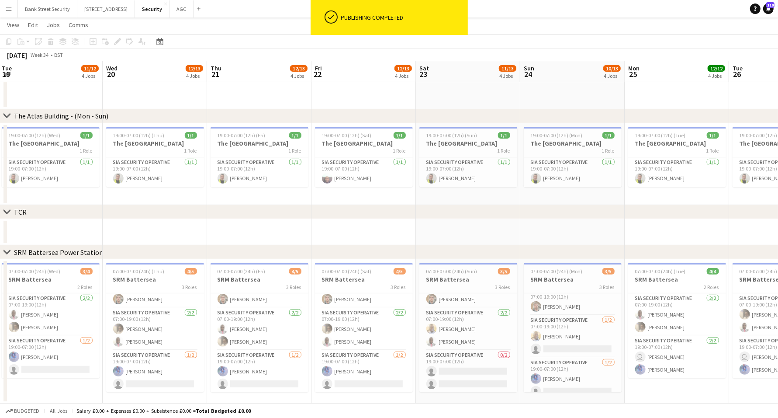
scroll to position [15, 0]
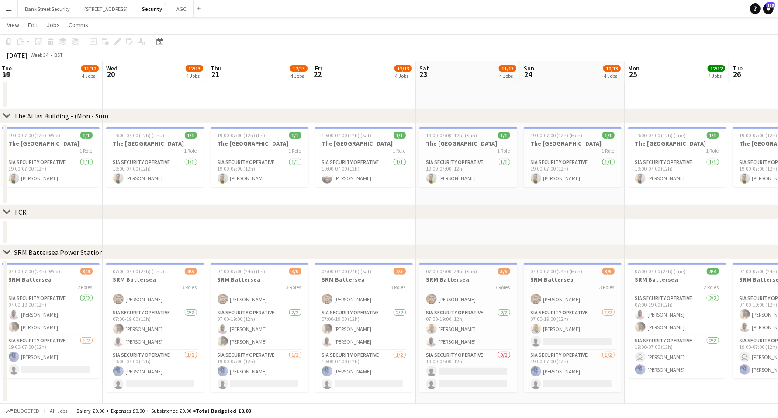
click at [136, 377] on app-card-role "SIA Security Operative [DATE] 19:00-07:00 (12h) [PERSON_NAME] single-neutral-ac…" at bounding box center [155, 371] width 98 height 42
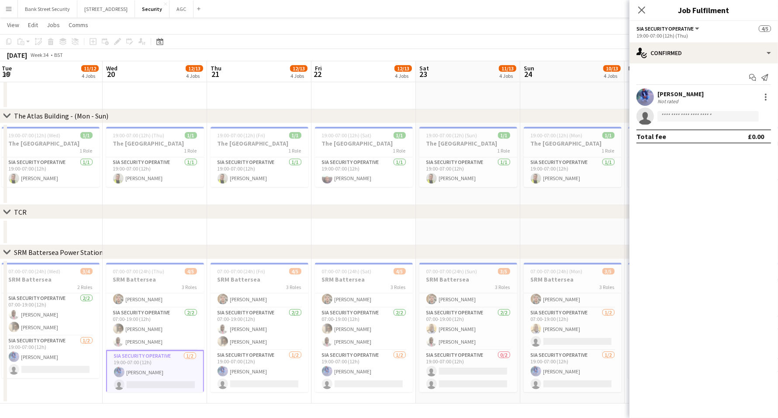
click at [238, 368] on app-card-role "SIA Security Operative [DATE] 19:00-07:00 (12h) [PERSON_NAME] single-neutral-ac…" at bounding box center [260, 371] width 98 height 42
click at [336, 364] on app-card-role "SIA Security Operative [DATE] 19:00-07:00 (12h) [PERSON_NAME] single-neutral-ac…" at bounding box center [364, 371] width 98 height 42
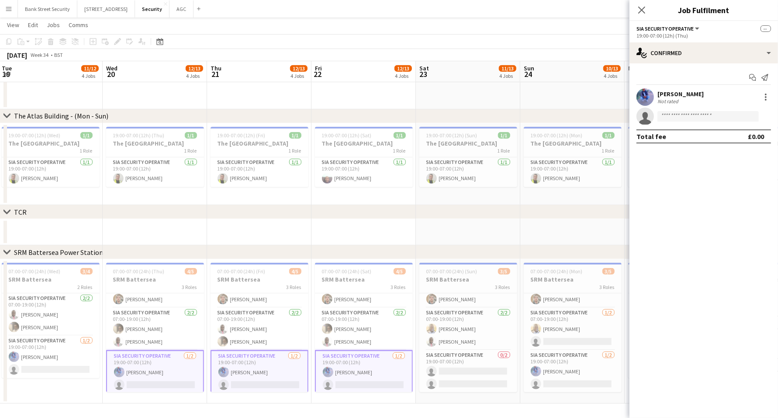
click at [446, 357] on app-card-role "SIA Security Operative 0/2 19:00-07:00 (12h) single-neutral-actions single-neut…" at bounding box center [468, 371] width 98 height 42
click at [552, 371] on app-card-role "SIA Security Operative [DATE] 19:00-07:00 (12h) [PERSON_NAME] single-neutral-ac…" at bounding box center [573, 371] width 98 height 42
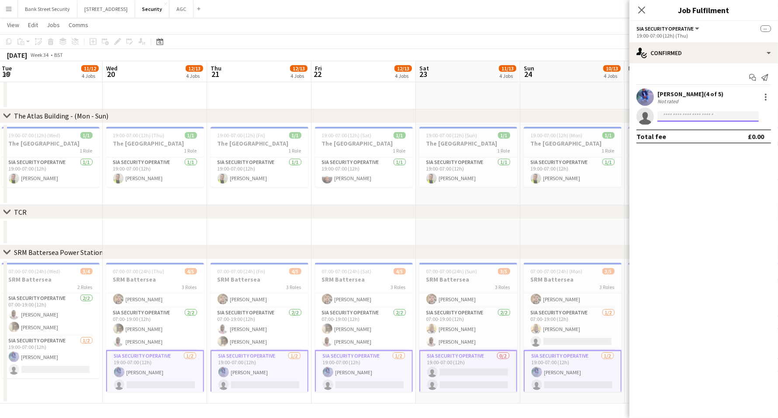
click at [710, 111] on input at bounding box center [707, 116] width 101 height 10
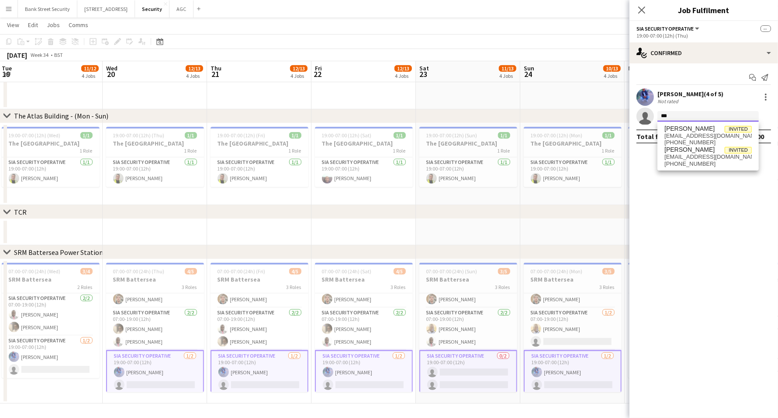
type input "***"
click at [711, 135] on span "[EMAIL_ADDRESS][DOMAIN_NAME]" at bounding box center [707, 135] width 87 height 7
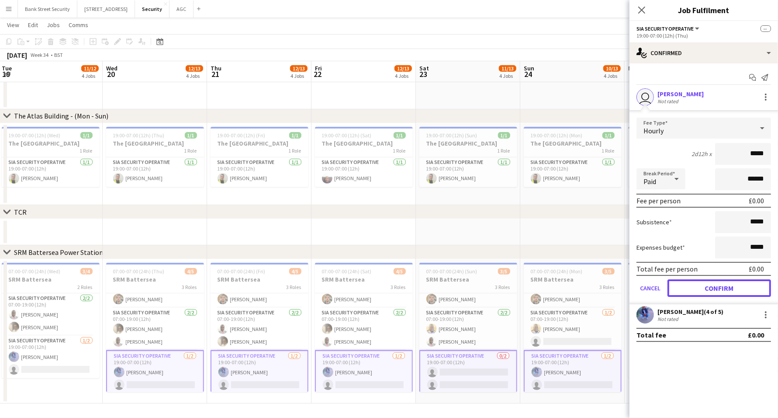
click at [721, 290] on button "Confirm" at bounding box center [719, 287] width 104 height 17
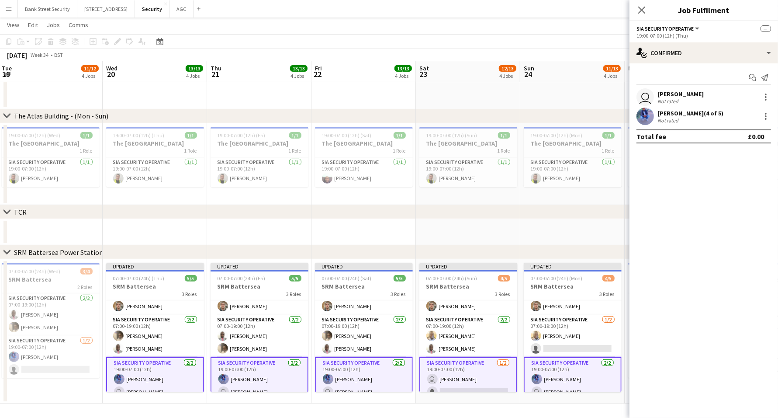
click at [640, 9] on icon "Close pop-in" at bounding box center [641, 10] width 7 height 7
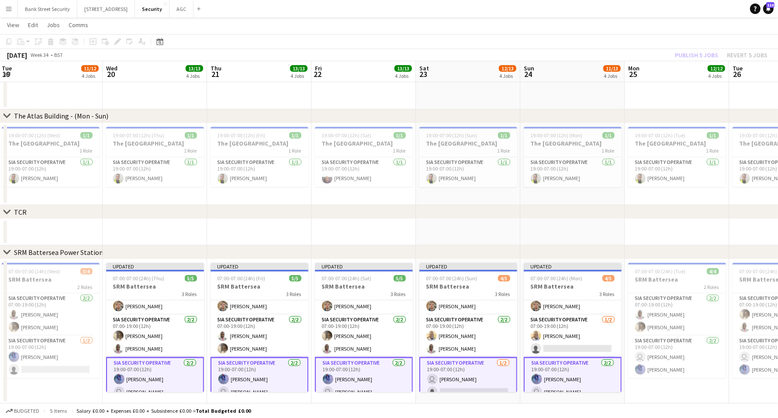
click at [691, 53] on div "Publish 5 jobs Revert 5 jobs" at bounding box center [721, 54] width 114 height 11
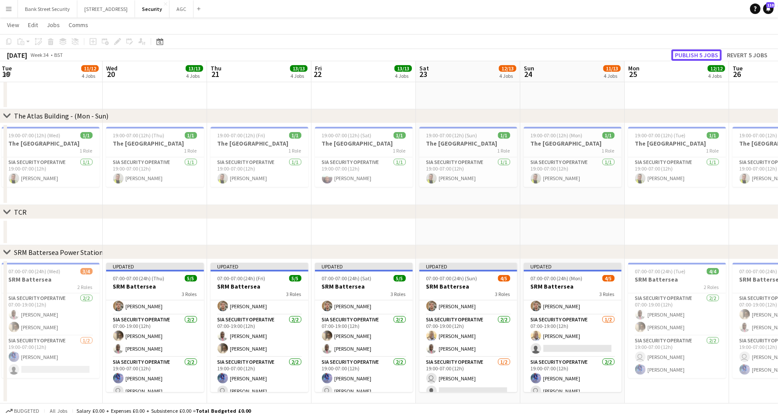
click at [691, 53] on button "Publish 5 jobs" at bounding box center [696, 54] width 50 height 11
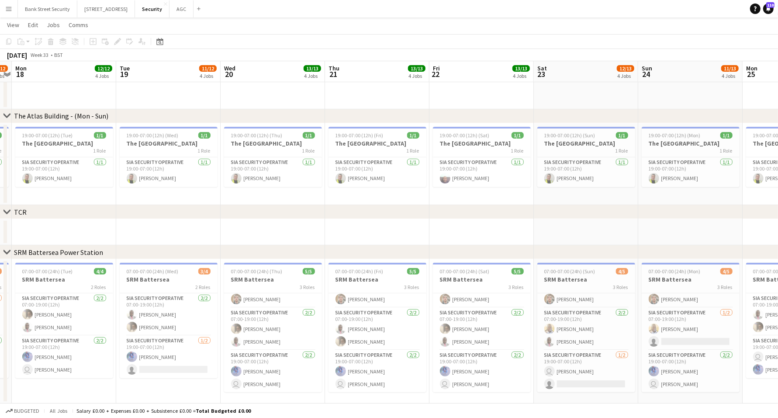
scroll to position [0, 315]
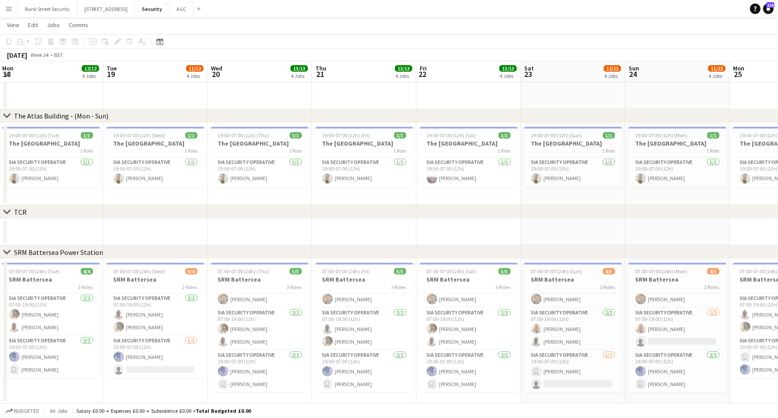
drag, startPoint x: 242, startPoint y: 227, endPoint x: 347, endPoint y: 198, distance: 108.8
click at [347, 198] on app-calendar-viewport "Fri 15 11/12 4 Jobs Sat 16 10/12 4 Jobs Sun 17 10/12 4 Jobs Mon 18 12/12 4 Jobs…" at bounding box center [389, 88] width 778 height 629
